Goal: Task Accomplishment & Management: Use online tool/utility

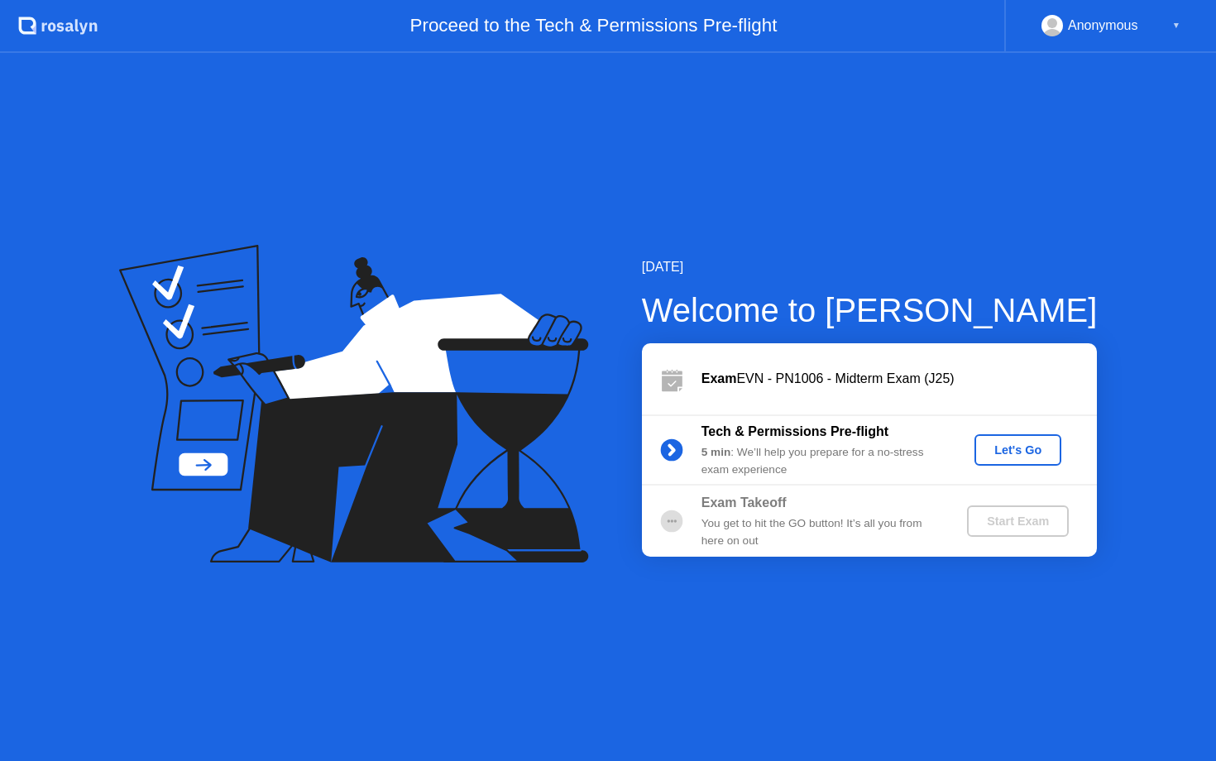
click at [1004, 448] on div "Let's Go" at bounding box center [1018, 449] width 74 height 13
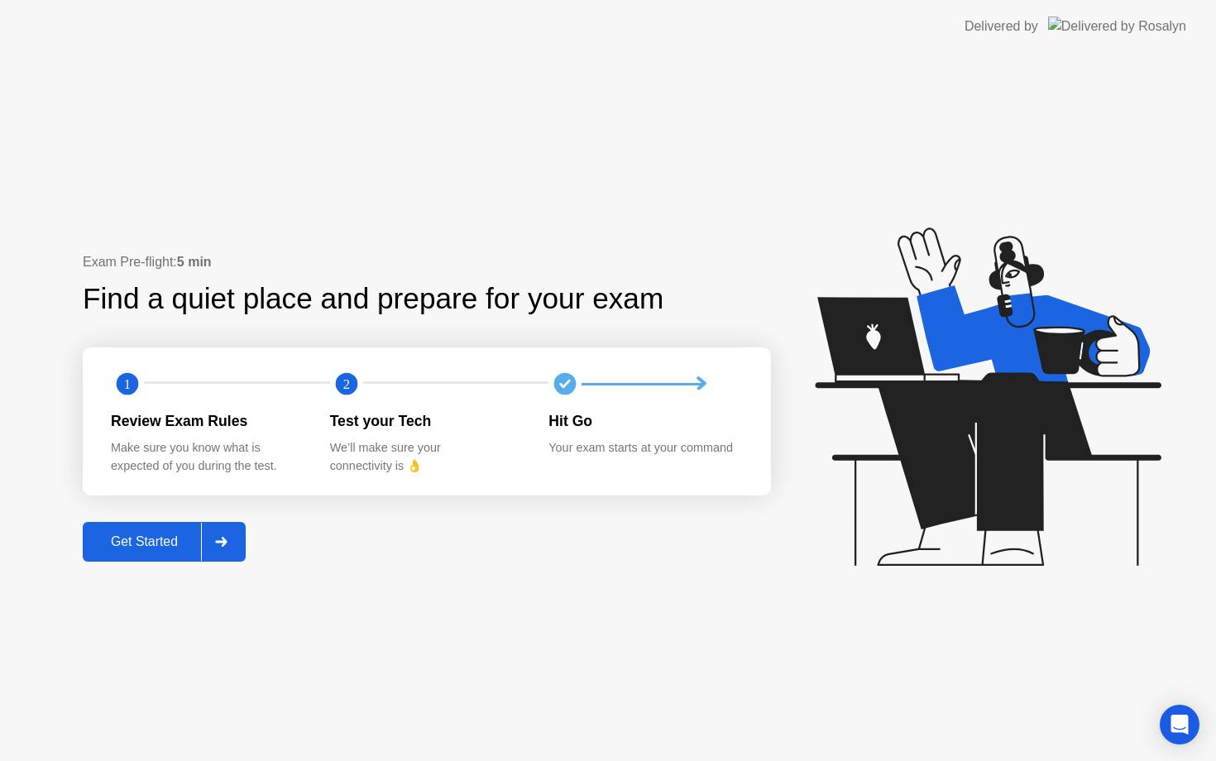
click at [163, 528] on button "Get Started" at bounding box center [164, 542] width 163 height 40
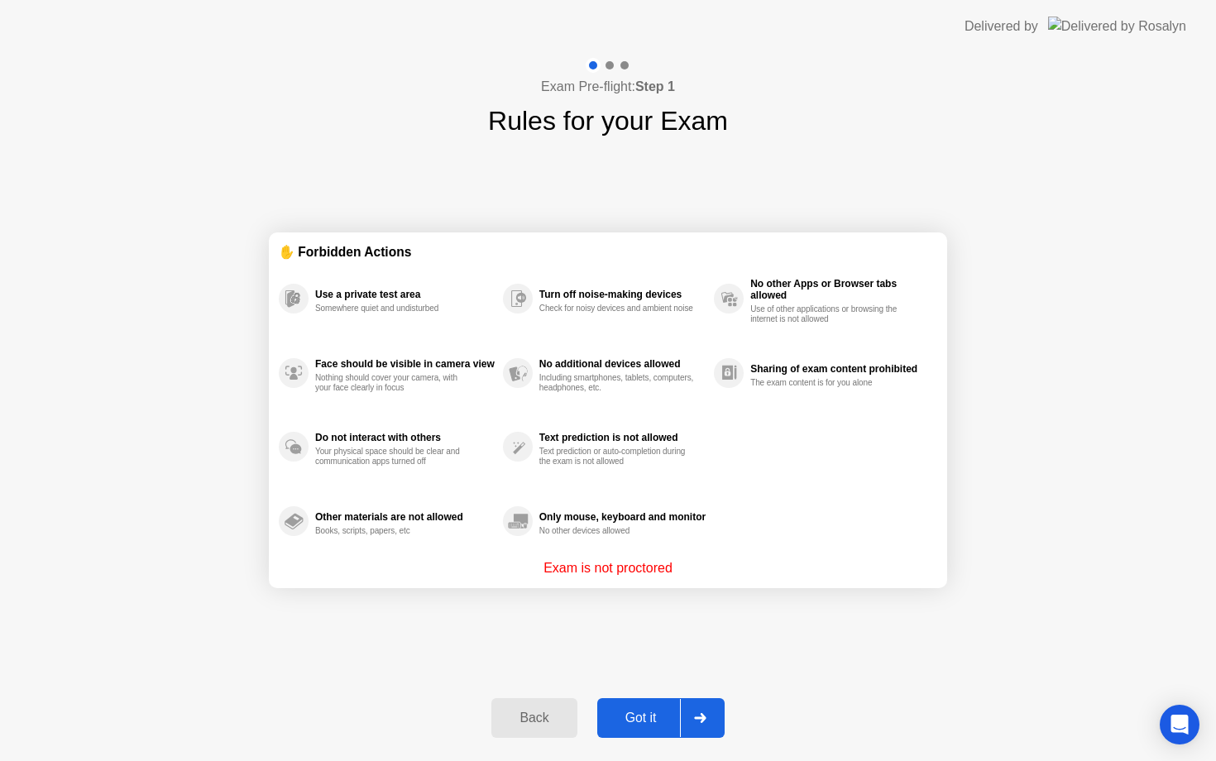
click at [654, 718] on div "Got it" at bounding box center [641, 717] width 78 height 15
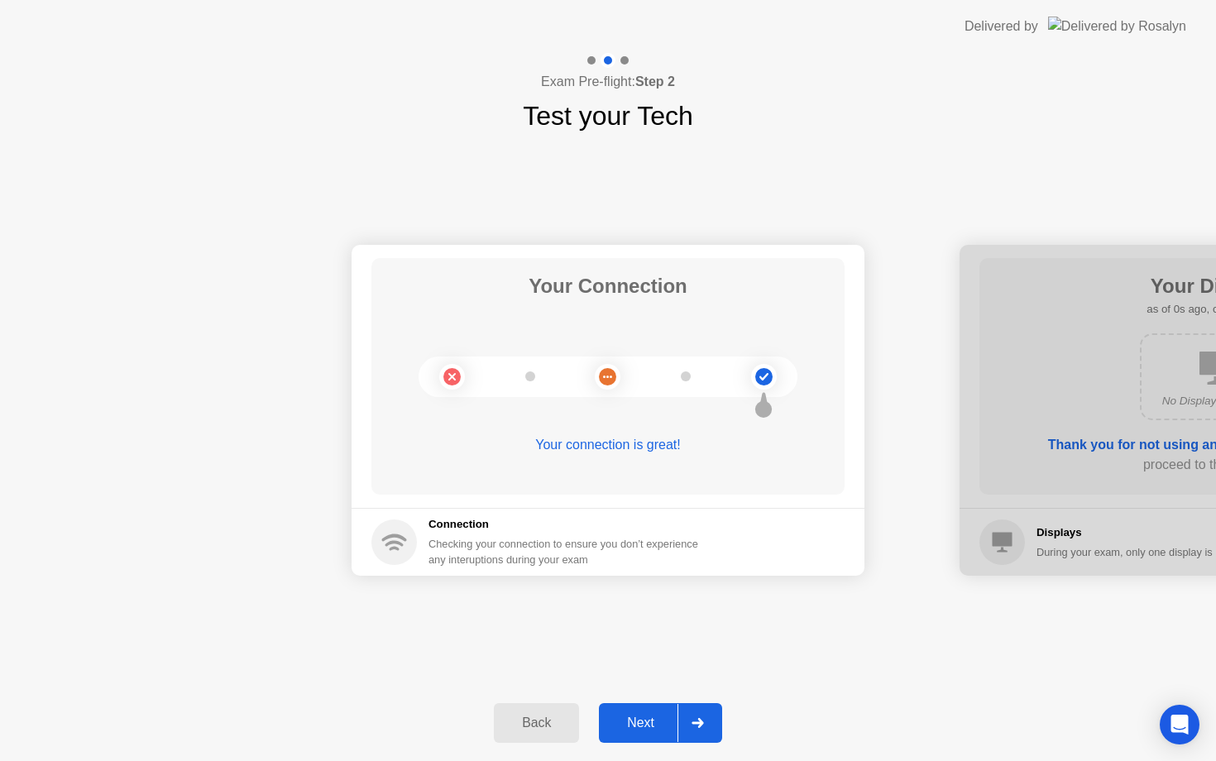
click at [654, 718] on div "Next" at bounding box center [641, 722] width 74 height 15
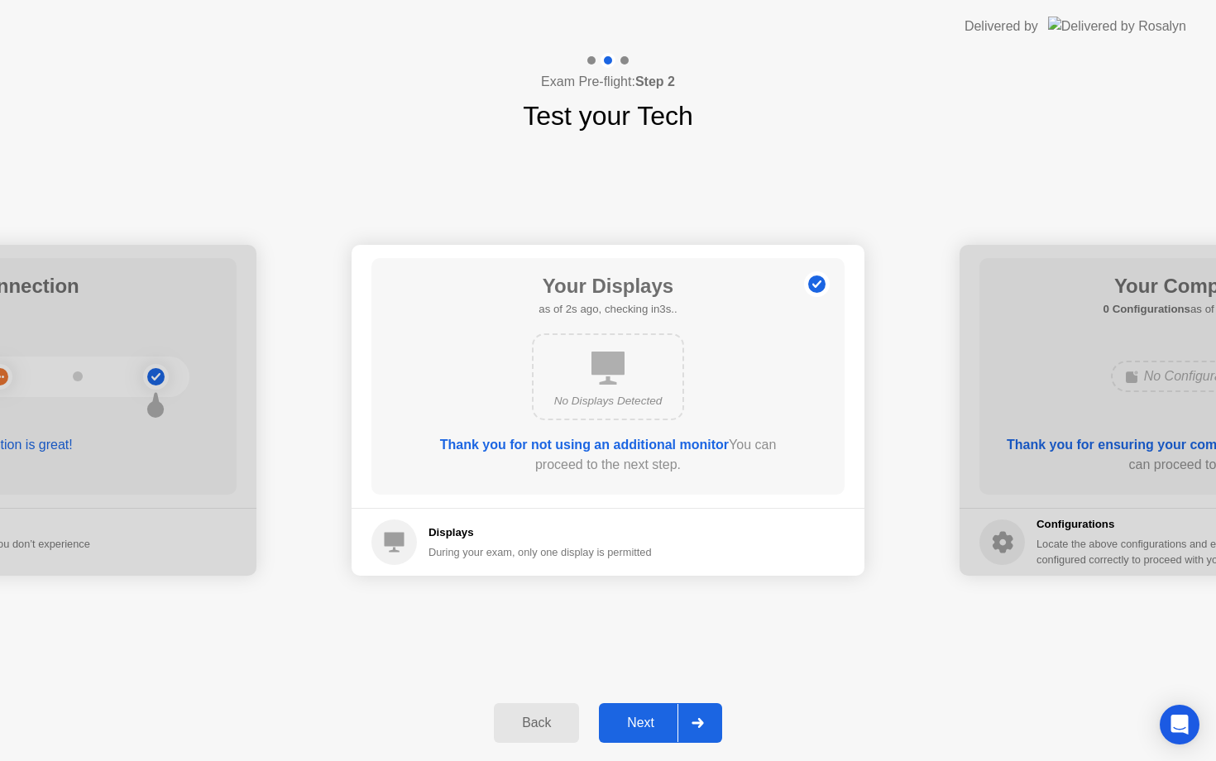
click at [654, 718] on div "Next" at bounding box center [641, 722] width 74 height 15
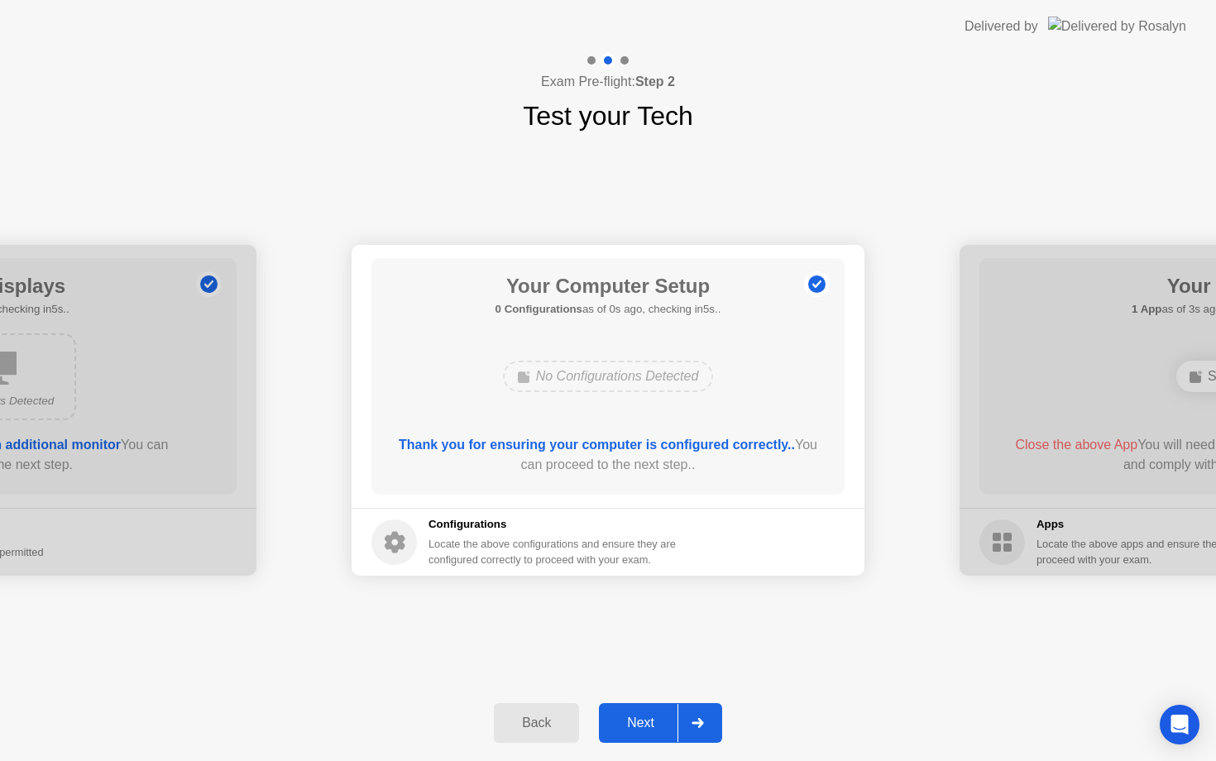
click at [654, 718] on div "Next" at bounding box center [641, 722] width 74 height 15
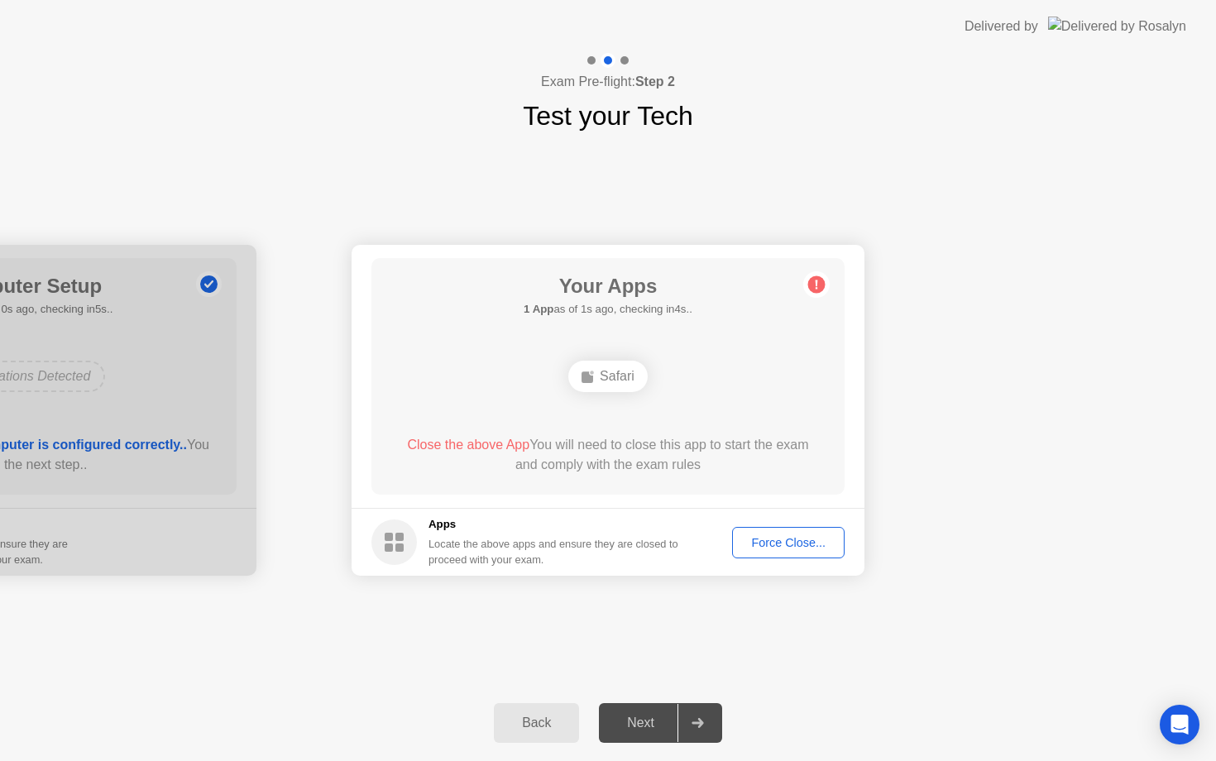
click at [781, 541] on div "Force Close..." at bounding box center [788, 542] width 101 height 13
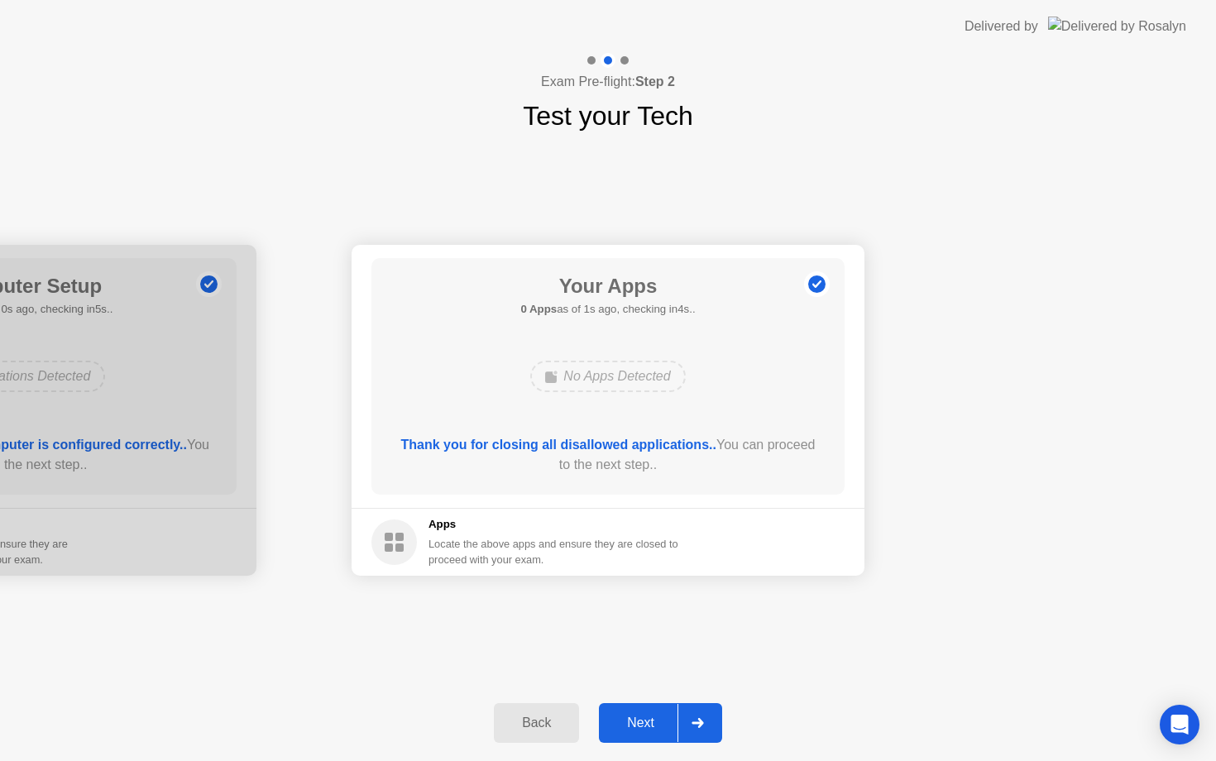
click at [644, 722] on div "Next" at bounding box center [641, 722] width 74 height 15
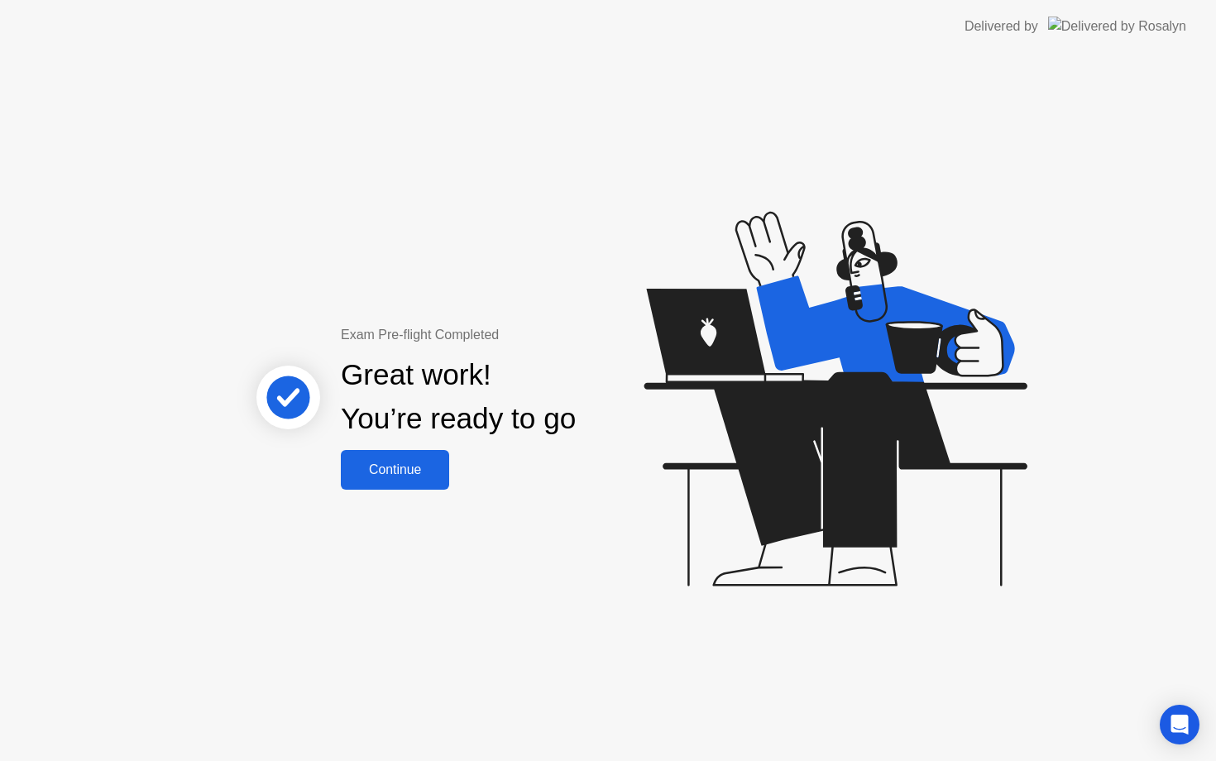
click at [418, 480] on button "Continue" at bounding box center [395, 470] width 108 height 40
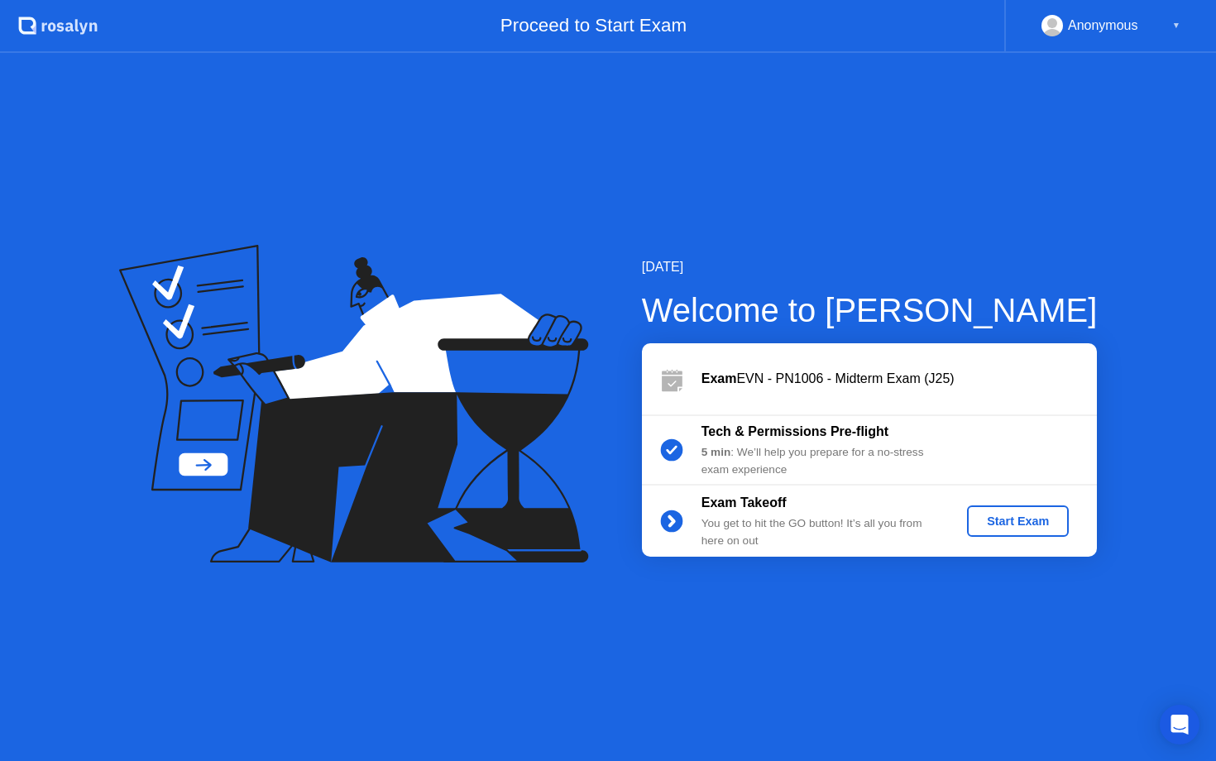
click at [1011, 527] on div "Start Exam" at bounding box center [1017, 520] width 88 height 13
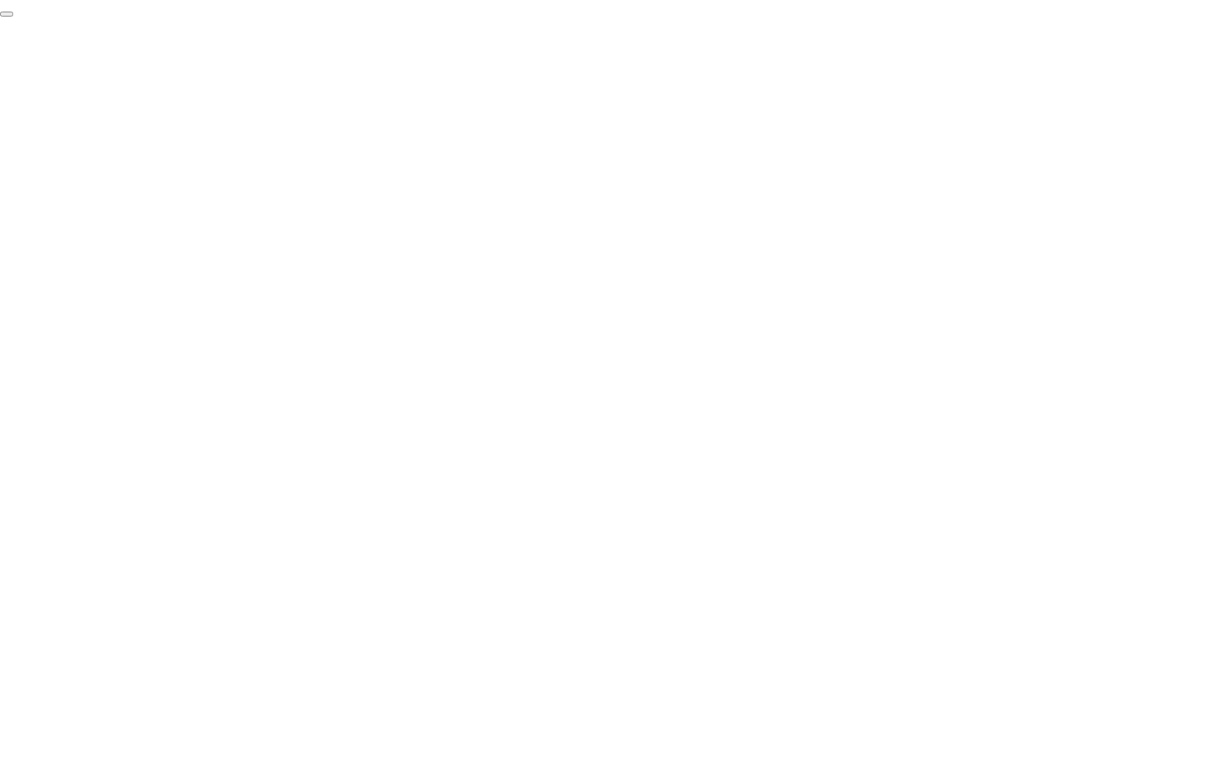
click div "End Proctoring Session"
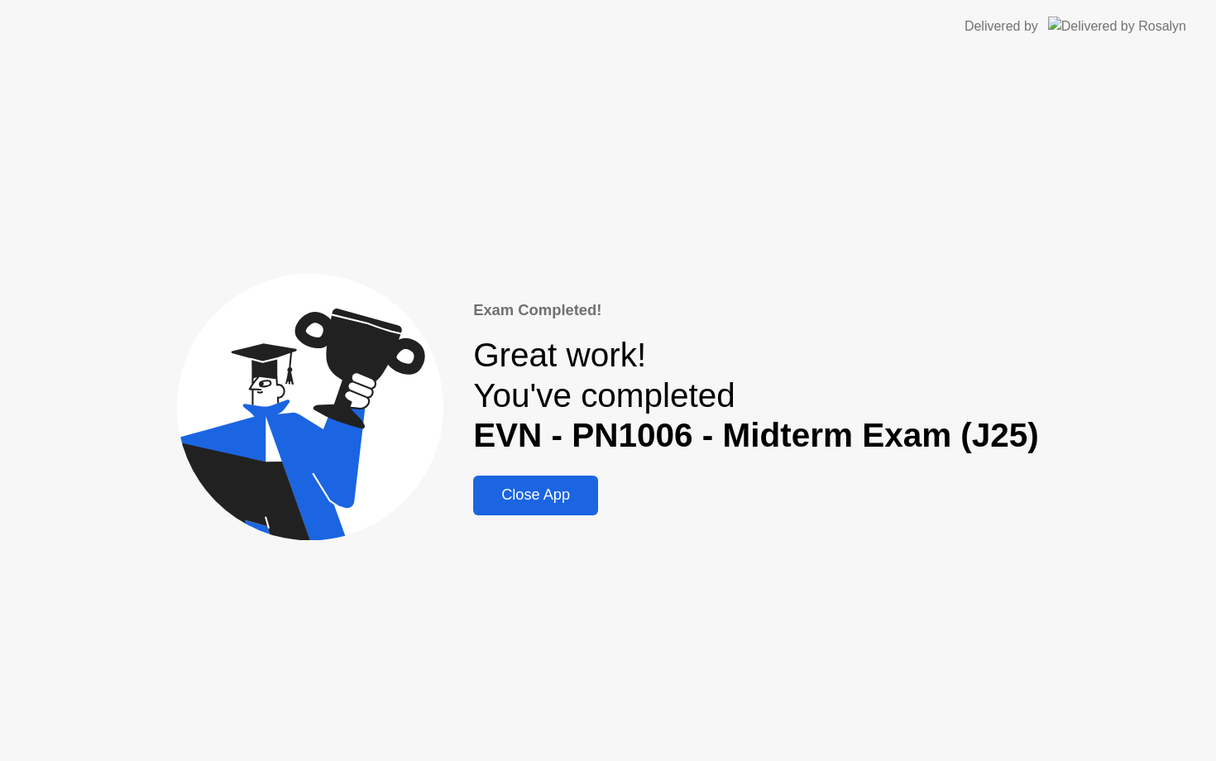
click at [519, 504] on div "Close App" at bounding box center [535, 494] width 115 height 17
